Goal: Task Accomplishment & Management: Manage account settings

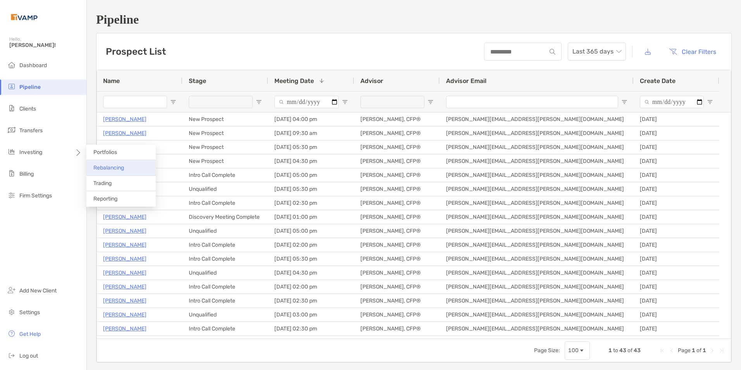
click at [107, 172] on li "Rebalancing" at bounding box center [120, 168] width 69 height 16
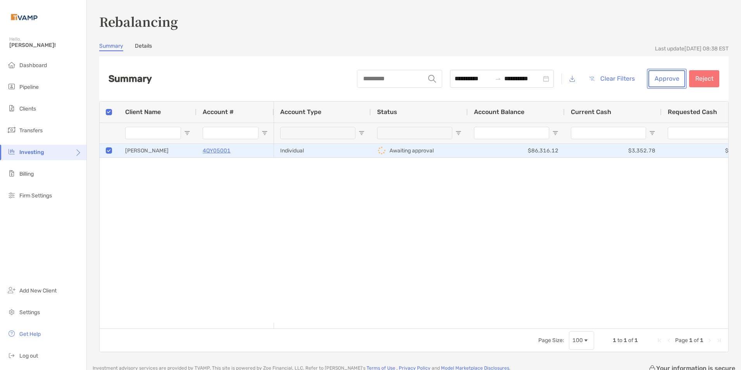
click at [667, 79] on button "Approve" at bounding box center [666, 78] width 37 height 17
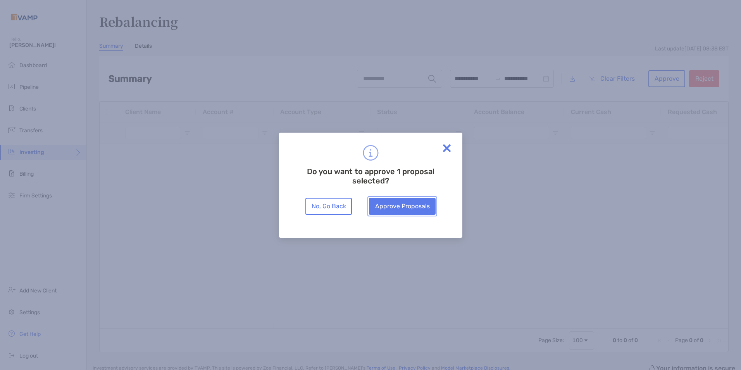
click at [395, 206] on button "Approve Proposals" at bounding box center [402, 206] width 67 height 17
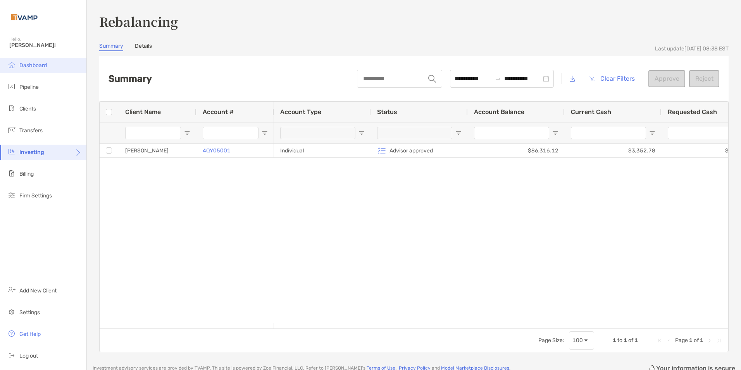
click at [33, 72] on li "Dashboard" at bounding box center [43, 66] width 86 height 16
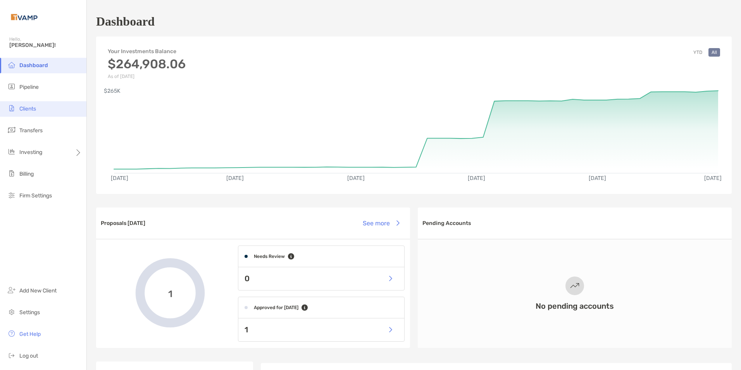
click at [30, 108] on span "Clients" at bounding box center [27, 108] width 17 height 7
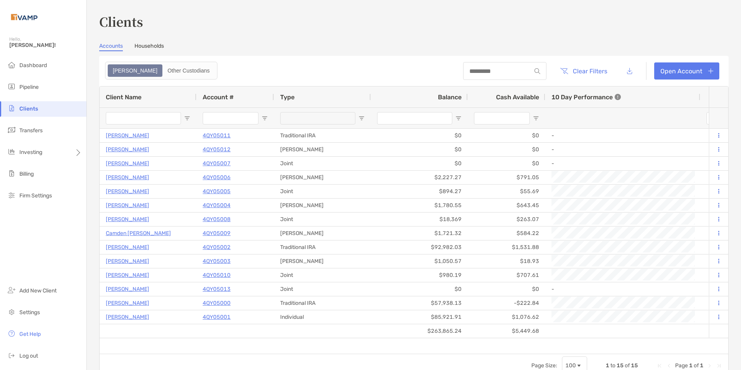
type input "***"
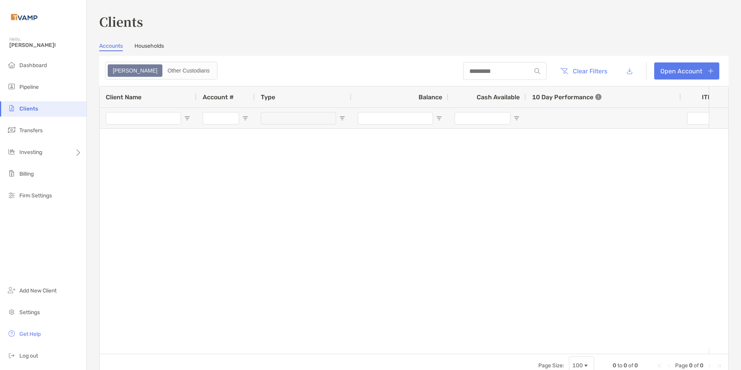
click at [145, 48] on link "Households" at bounding box center [148, 47] width 29 height 9
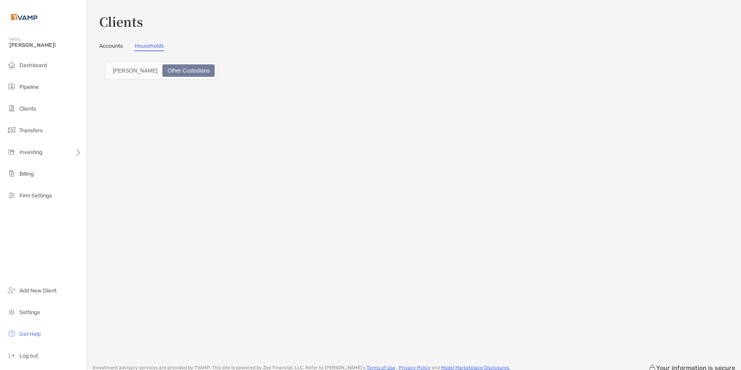
click at [111, 47] on link "Accounts" at bounding box center [111, 47] width 24 height 9
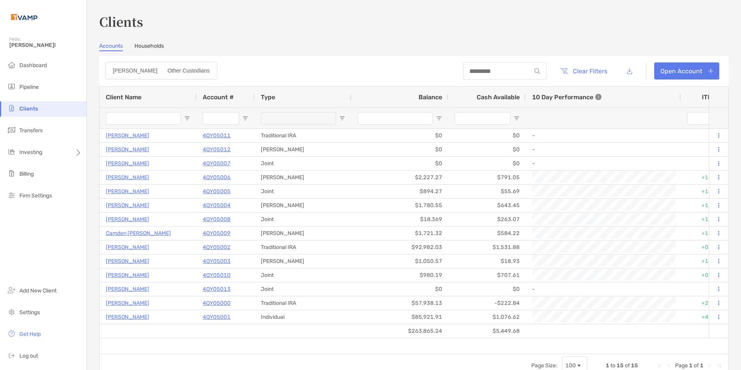
type input "***"
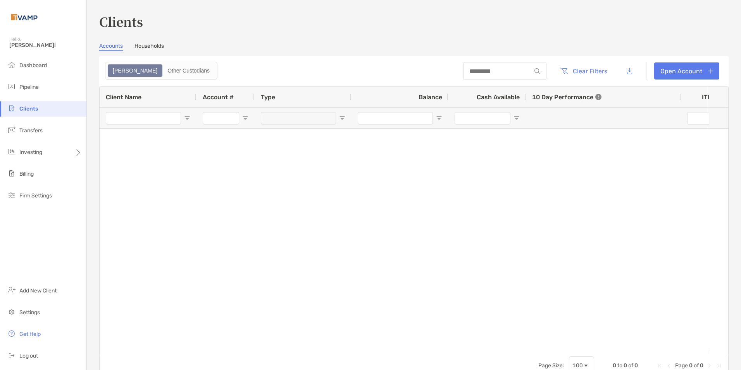
click at [104, 68] on header "Clear Filters Open Account" at bounding box center [413, 71] width 629 height 30
click at [112, 69] on div "[PERSON_NAME]" at bounding box center [135, 70] width 53 height 11
click at [28, 85] on span "Pipeline" at bounding box center [28, 87] width 19 height 7
